Goal: Task Accomplishment & Management: Manage account settings

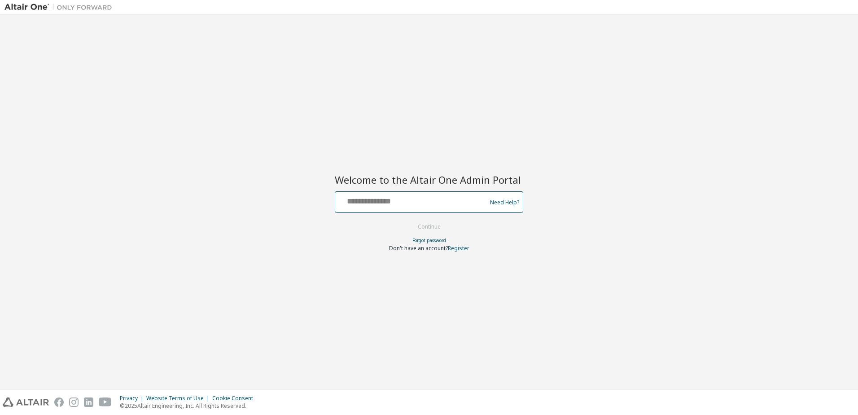
drag, startPoint x: 431, startPoint y: 200, endPoint x: 426, endPoint y: 200, distance: 5.0
click at [429, 200] on input "text" at bounding box center [412, 200] width 147 height 13
click at [409, 209] on div at bounding box center [412, 202] width 147 height 17
click at [412, 204] on input "text" at bounding box center [412, 200] width 147 height 13
type input "*"
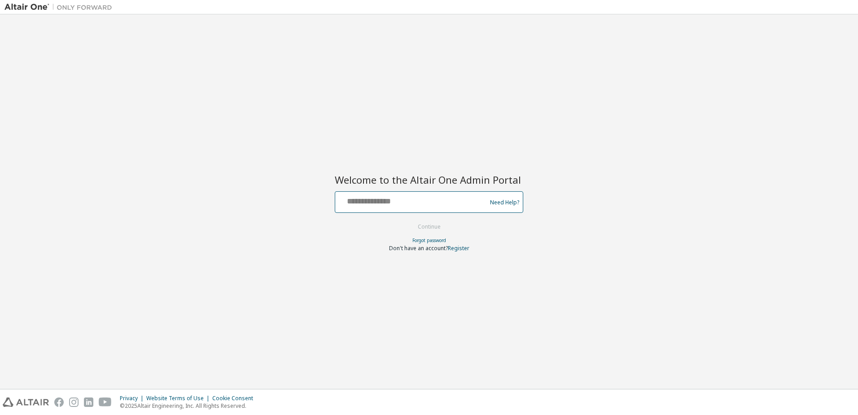
click at [416, 205] on input "text" at bounding box center [412, 200] width 147 height 13
click at [401, 206] on input "text" at bounding box center [412, 200] width 147 height 13
paste input "**********"
type input "**********"
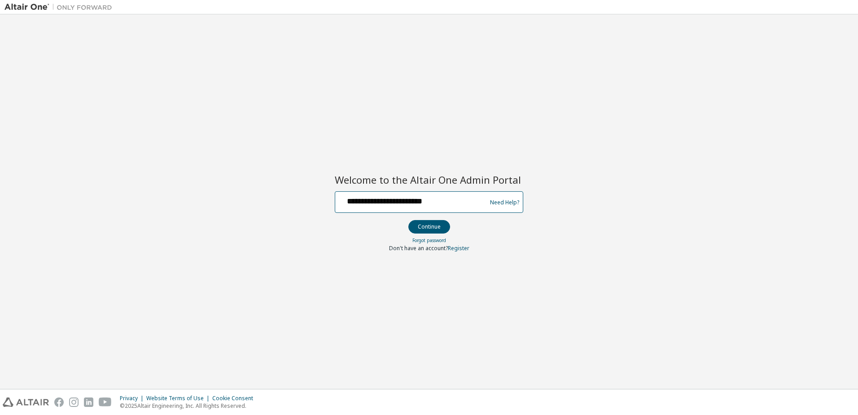
click at [409, 220] on button "Continue" at bounding box center [430, 226] width 42 height 13
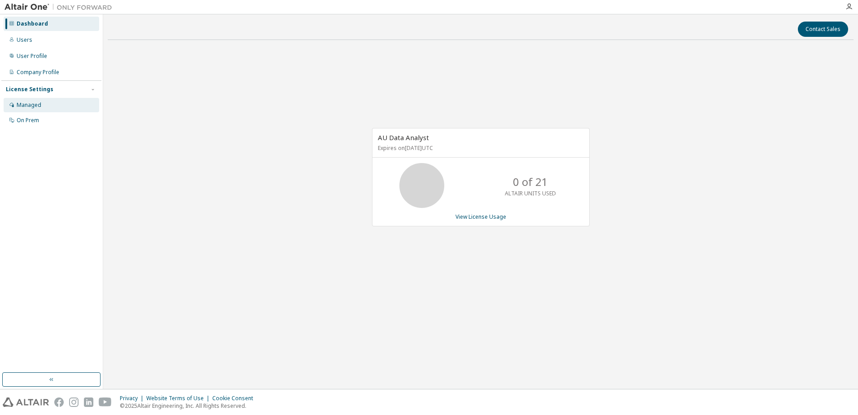
click at [48, 106] on div "Managed" at bounding box center [52, 105] width 96 height 14
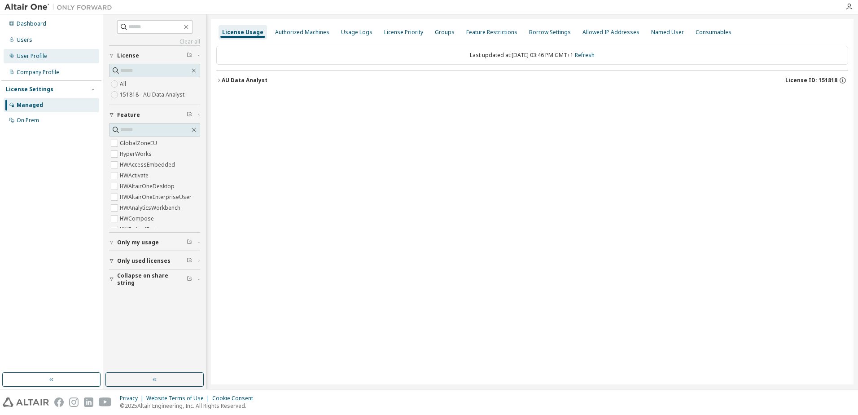
click at [30, 54] on div "User Profile" at bounding box center [32, 56] width 31 height 7
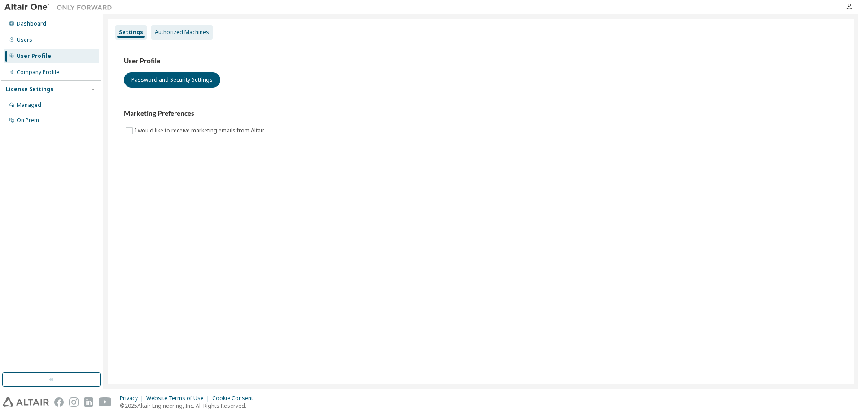
click at [183, 34] on div "Authorized Machines" at bounding box center [182, 32] width 54 height 7
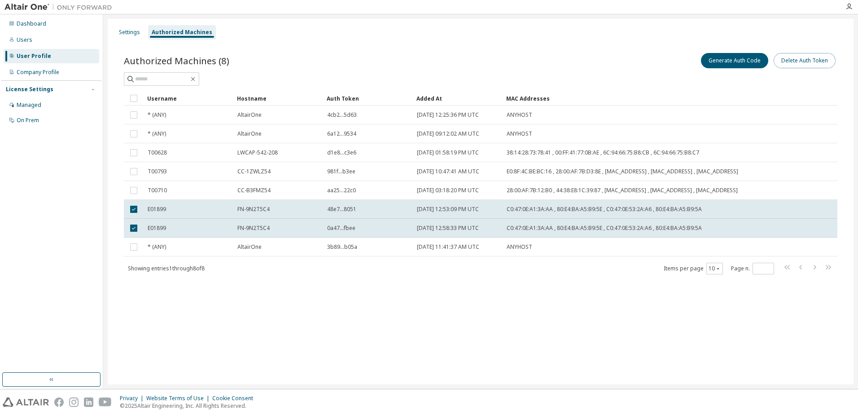
click at [804, 65] on button "Delete Auth Token" at bounding box center [805, 60] width 62 height 15
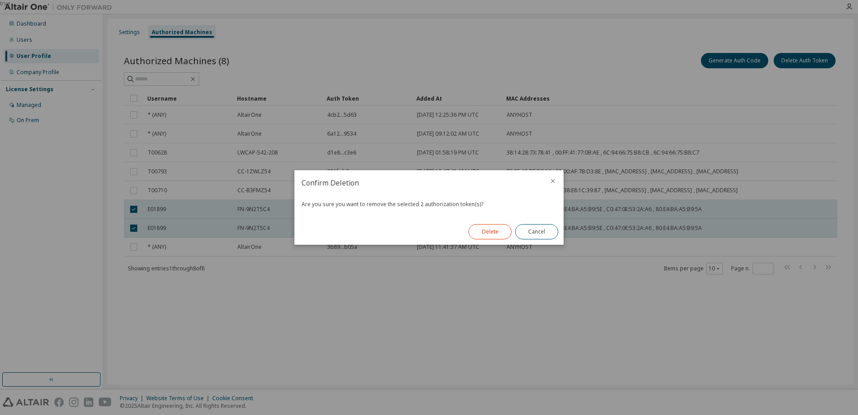
click at [489, 230] on button "Delete" at bounding box center [490, 231] width 43 height 15
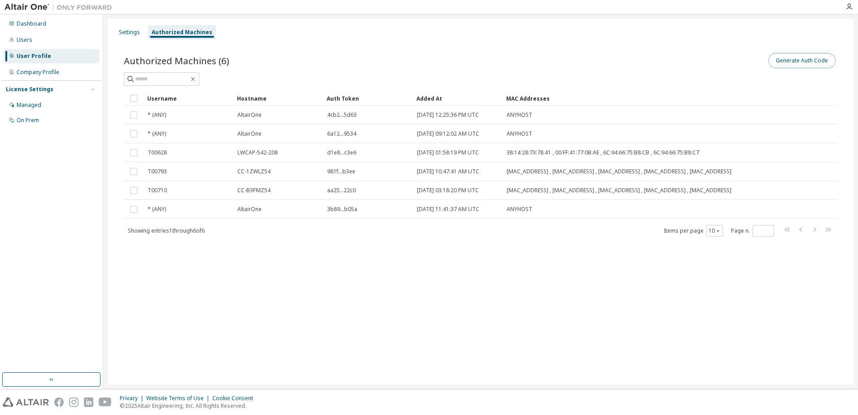
click at [803, 64] on button "Generate Auth Code" at bounding box center [802, 60] width 67 height 15
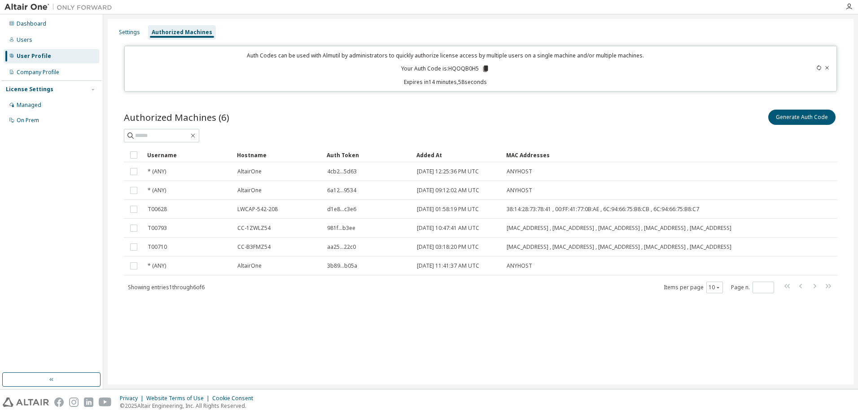
click at [486, 68] on icon at bounding box center [486, 69] width 5 height 6
click at [609, 67] on div "Auth Codes can be used with Almutil by administrators to quickly authorize lice…" at bounding box center [446, 69] width 632 height 34
click at [30, 4] on img at bounding box center [60, 7] width 112 height 9
click at [31, 7] on img at bounding box center [60, 7] width 112 height 9
click at [829, 66] on icon at bounding box center [827, 67] width 5 height 5
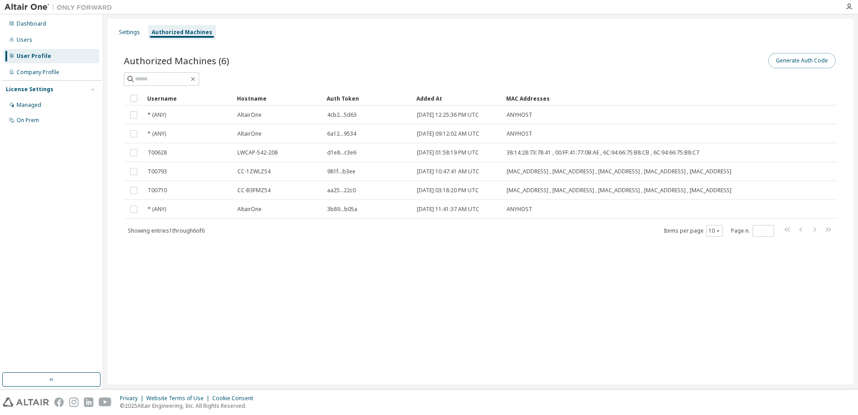
click at [802, 60] on button "Generate Auth Code" at bounding box center [802, 60] width 67 height 15
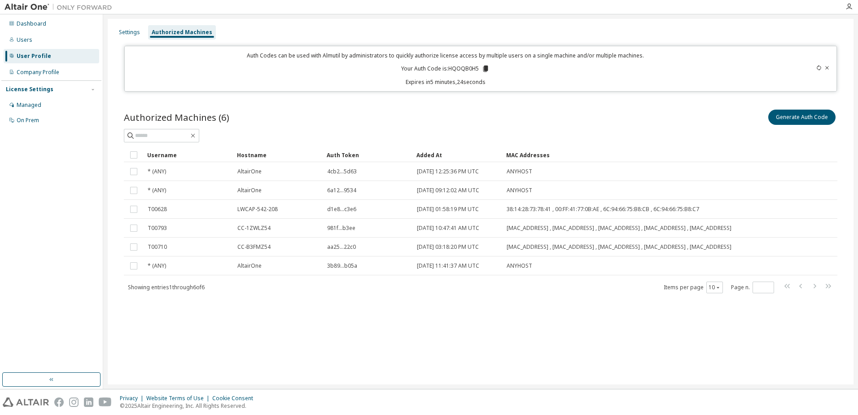
click at [819, 67] on icon at bounding box center [819, 67] width 5 height 5
click at [818, 68] on icon at bounding box center [819, 67] width 5 height 5
click at [462, 68] on p "Your Auth Code is: 0XWTZ61E" at bounding box center [445, 69] width 85 height 8
copy p "0XWTZ61E"
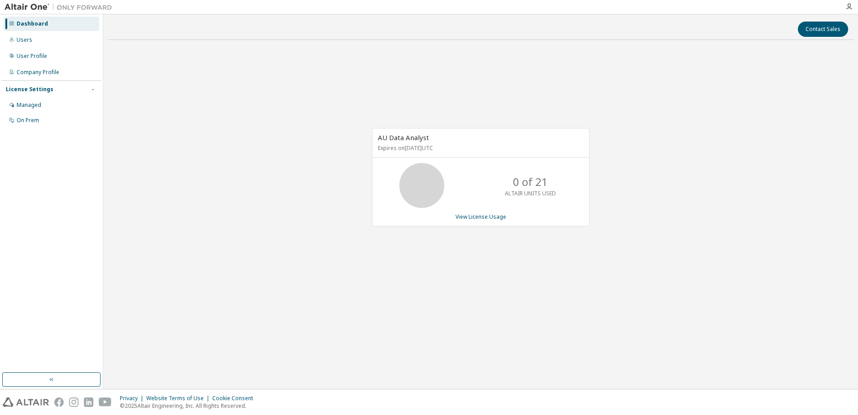
click at [68, 6] on img at bounding box center [60, 7] width 112 height 9
click at [36, 6] on img at bounding box center [60, 7] width 112 height 9
